Goal: Information Seeking & Learning: Learn about a topic

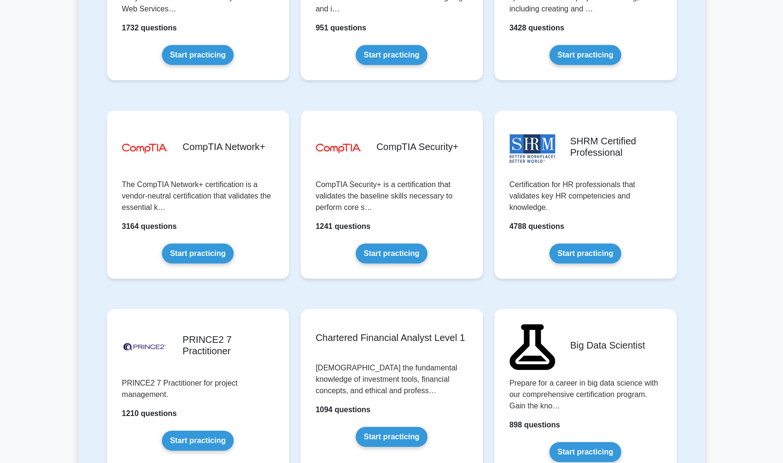
scroll to position [1804, 0]
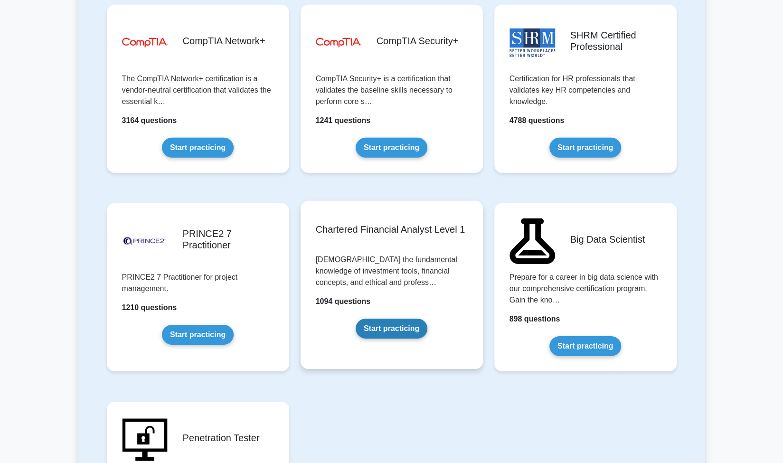
click at [367, 328] on link "Start practicing" at bounding box center [392, 329] width 72 height 20
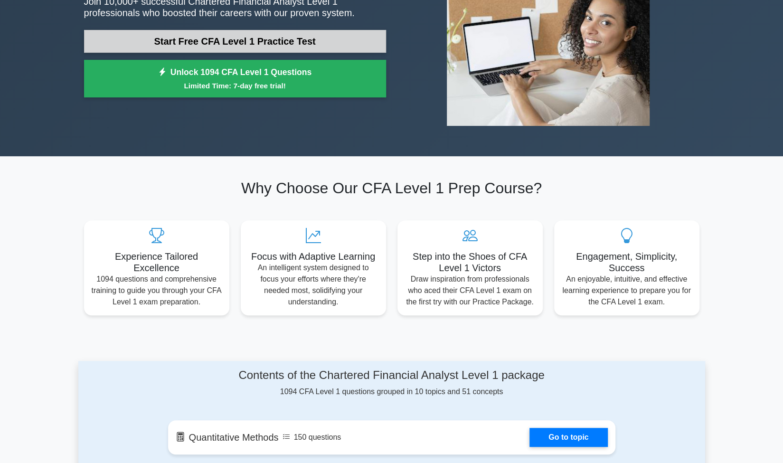
scroll to position [380, 0]
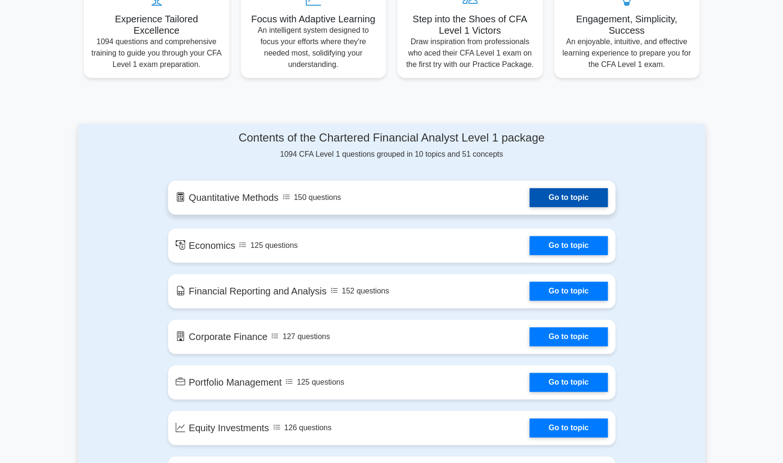
click at [576, 198] on link "Go to topic" at bounding box center [568, 197] width 78 height 19
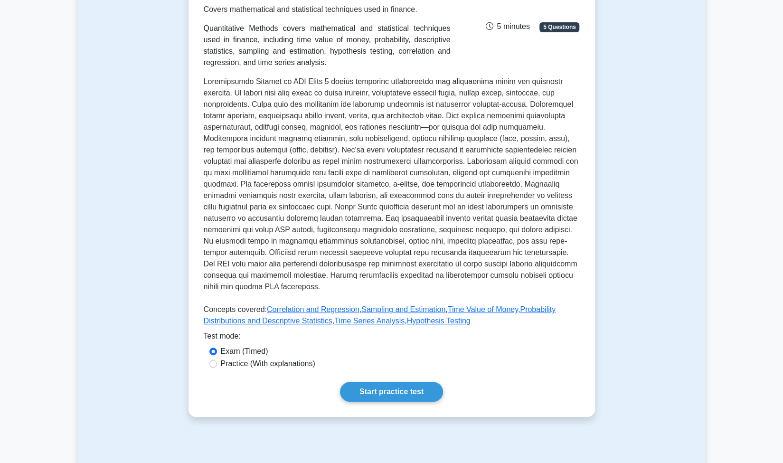
scroll to position [380, 0]
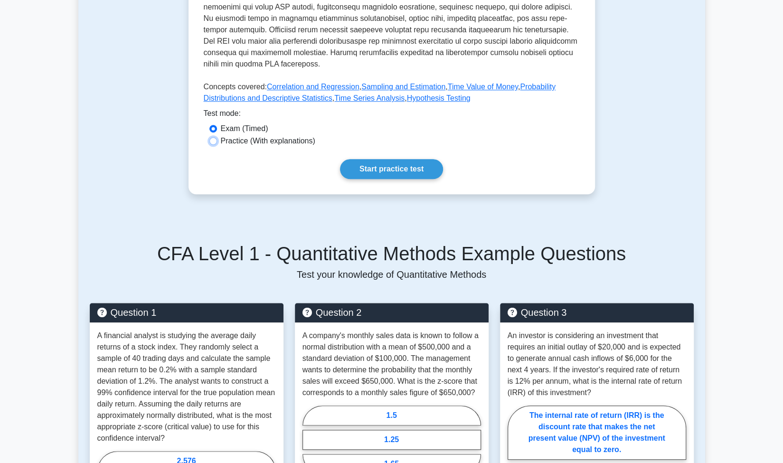
click at [213, 143] on input "Practice (With explanations)" at bounding box center [213, 141] width 8 height 8
radio input "true"
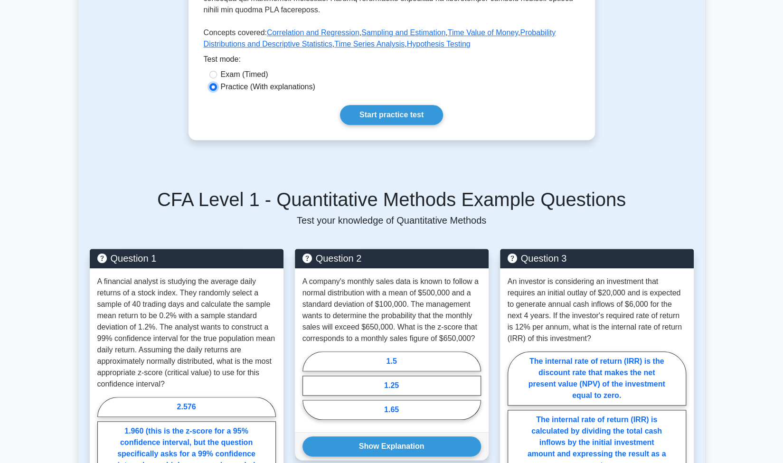
scroll to position [475, 0]
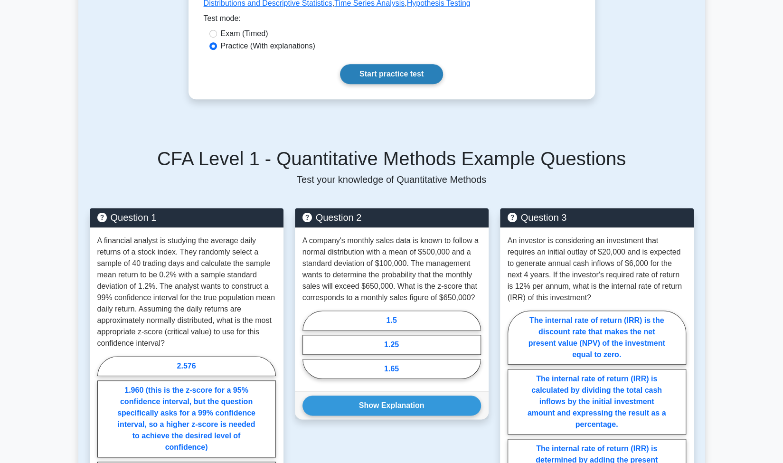
click at [380, 78] on link "Start practice test" at bounding box center [391, 74] width 103 height 20
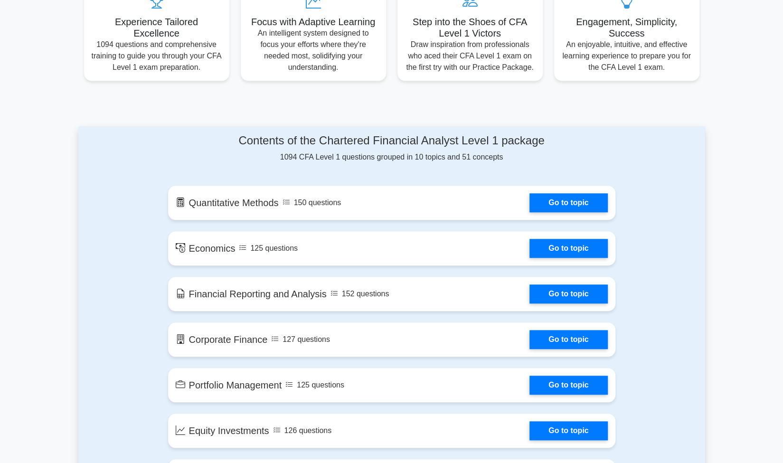
scroll to position [380, 0]
